Goal: Check status: Check status

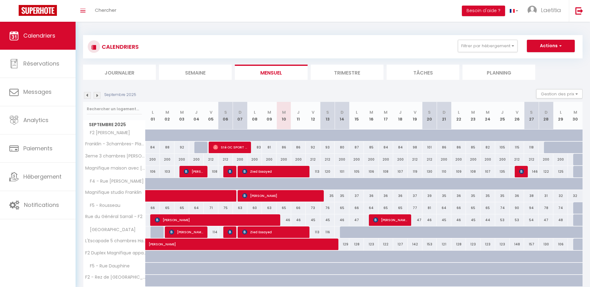
scroll to position [31, 0]
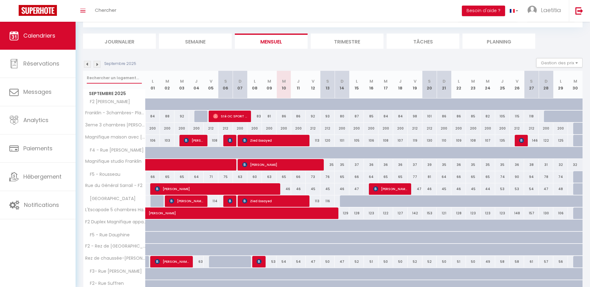
click at [102, 76] on input "text" at bounding box center [114, 77] width 55 height 11
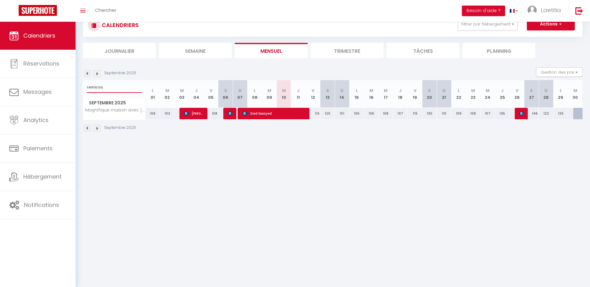
scroll to position [0, 0]
type input "remicou"
click at [230, 117] on span "[PERSON_NAME]" at bounding box center [230, 114] width 5 height 12
select select "OK"
select select "KO"
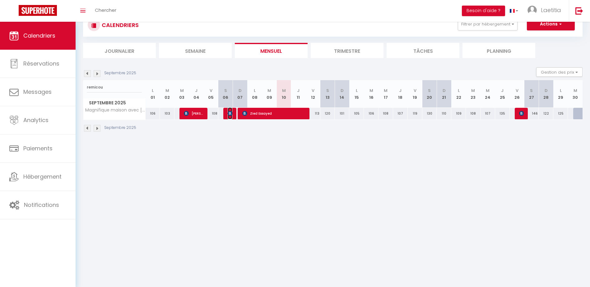
select select "0"
select select "1"
select select
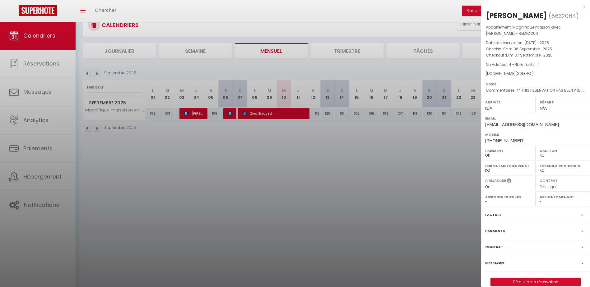
click at [232, 129] on div at bounding box center [295, 143] width 590 height 287
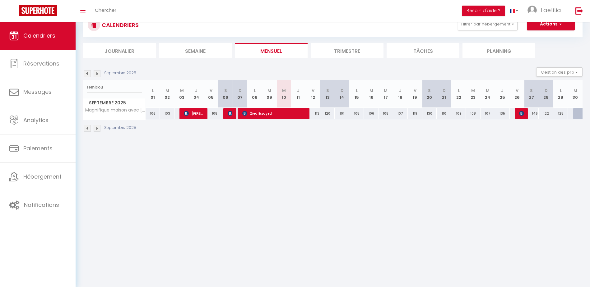
click at [87, 75] on img at bounding box center [87, 73] width 7 height 7
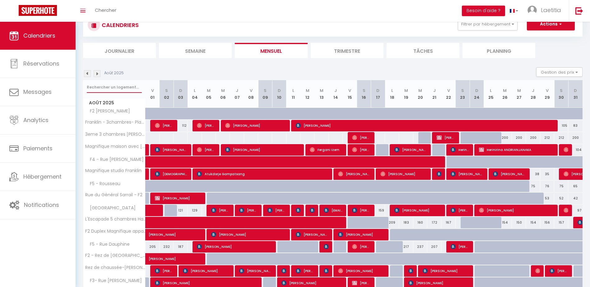
click at [112, 87] on input "text" at bounding box center [114, 87] width 55 height 11
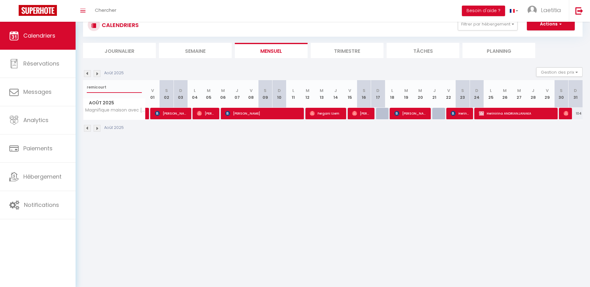
type input "remicourt"
click at [564, 114] on img at bounding box center [566, 113] width 5 height 5
select select "OK"
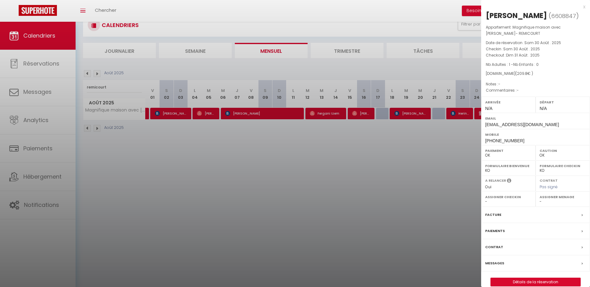
click at [367, 170] on div at bounding box center [295, 143] width 590 height 287
